Goal: Task Accomplishment & Management: Use online tool/utility

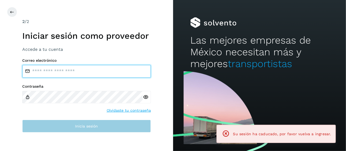
type input "**********"
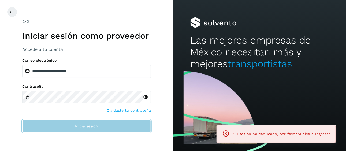
click at [110, 128] on button "Inicia sesión" at bounding box center [86, 126] width 129 height 13
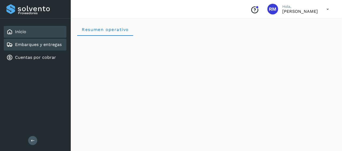
click at [49, 46] on link "Embarques y entregas" at bounding box center [38, 44] width 47 height 5
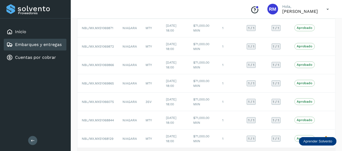
scroll to position [130, 0]
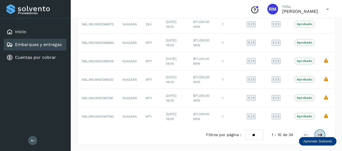
click at [320, 135] on icon at bounding box center [319, 135] width 5 height 5
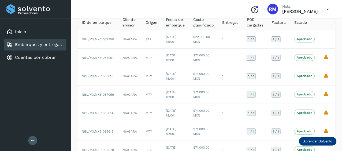
scroll to position [23, 0]
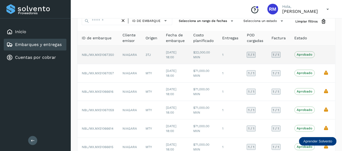
click at [99, 53] on span "NBL/MX.MX51067350" at bounding box center [98, 55] width 32 height 4
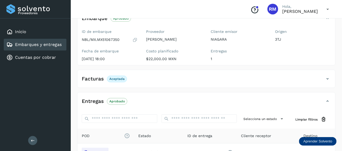
scroll to position [77, 0]
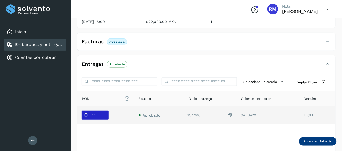
click at [101, 117] on button "PDF" at bounding box center [95, 115] width 27 height 9
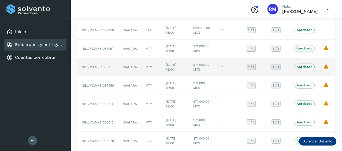
scroll to position [107, 0]
